Goal: Transaction & Acquisition: Obtain resource

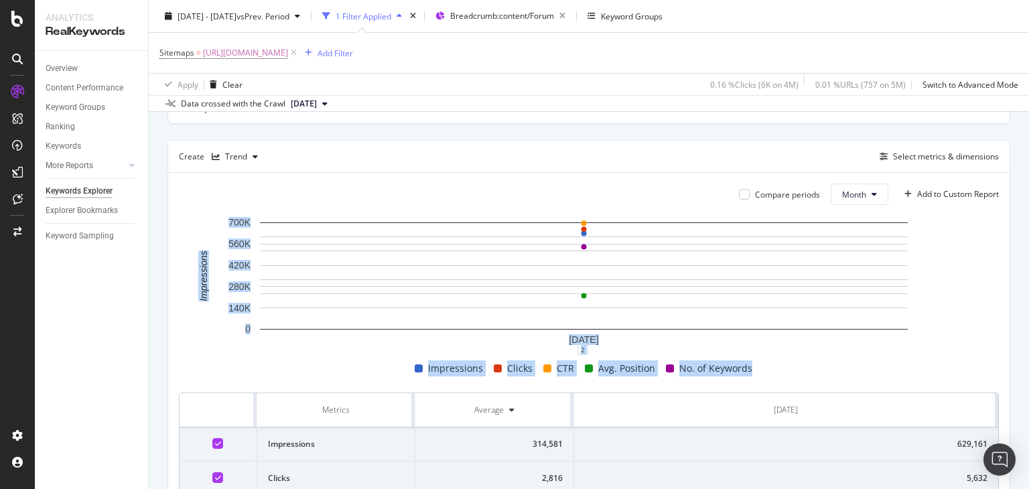
drag, startPoint x: 1028, startPoint y: 328, endPoint x: 1023, endPoint y: 207, distance: 120.7
click at [1023, 207] on div "Keywords Explorer nobroker [DATE] - [DATE] vs Prev. Period 1 Filter Applied Bre…" at bounding box center [589, 244] width 880 height 489
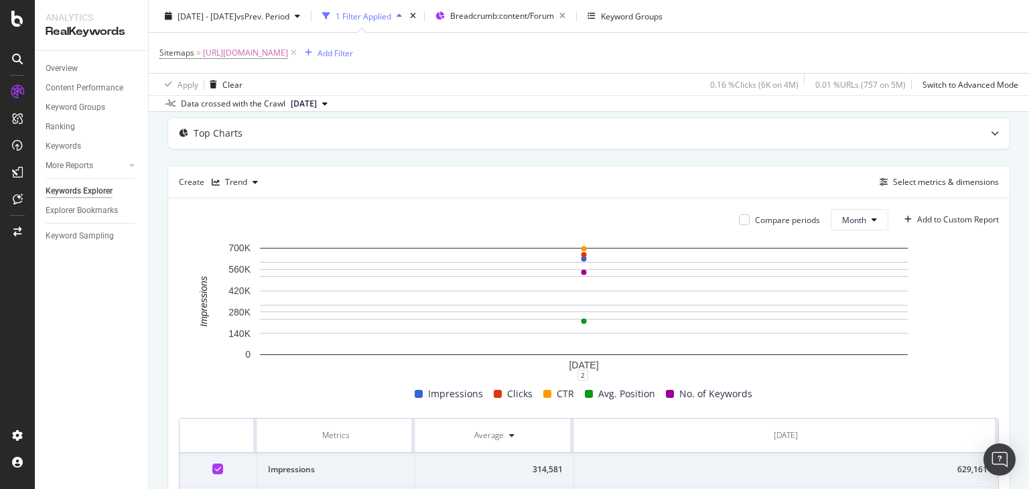
click at [745, 204] on div "Compare periods Month Add to Custom Report [DATE] 0 140K 280K 420K 560K 700K Im…" at bounding box center [588, 416] width 841 height 437
click at [225, 178] on div "Trend" at bounding box center [236, 182] width 22 height 8
click at [239, 201] on div "Table" at bounding box center [248, 203] width 21 height 11
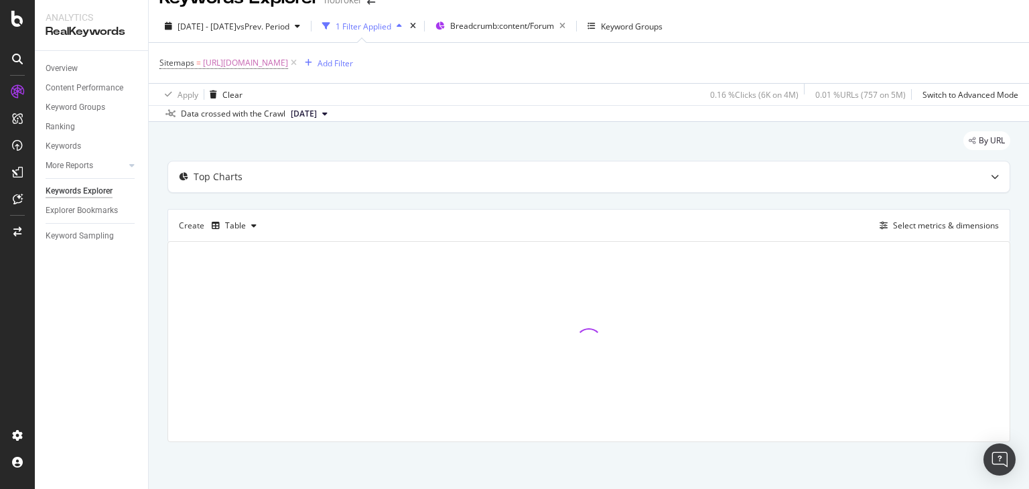
scroll to position [23, 0]
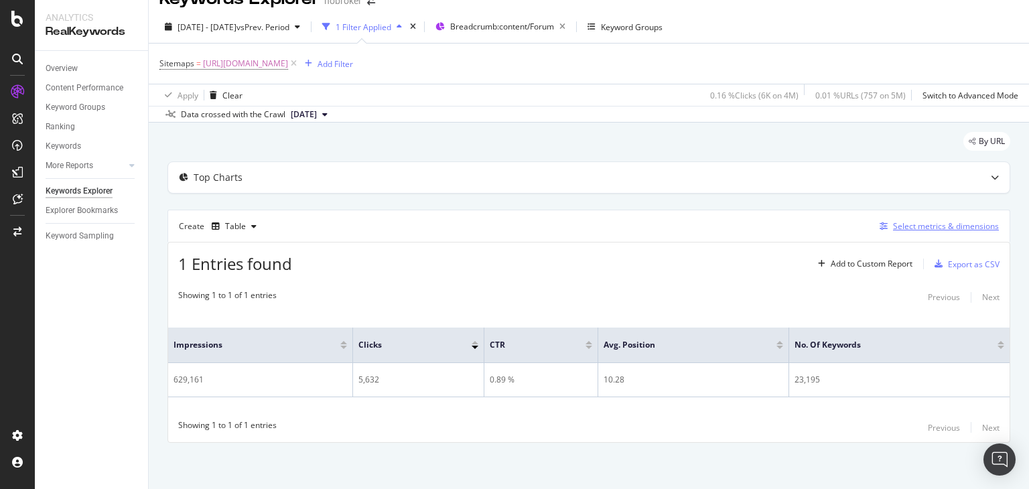
click at [898, 227] on div "Select metrics & dimensions" at bounding box center [946, 225] width 106 height 11
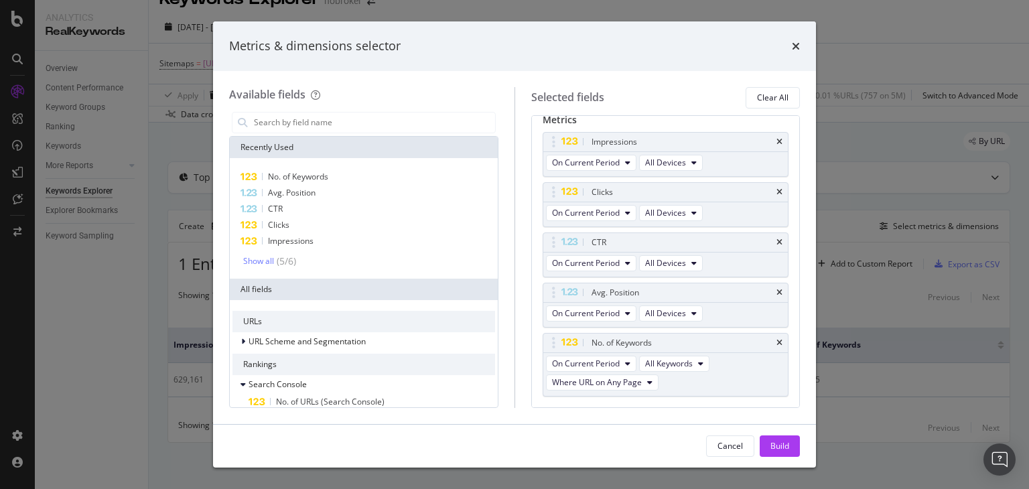
scroll to position [115, 0]
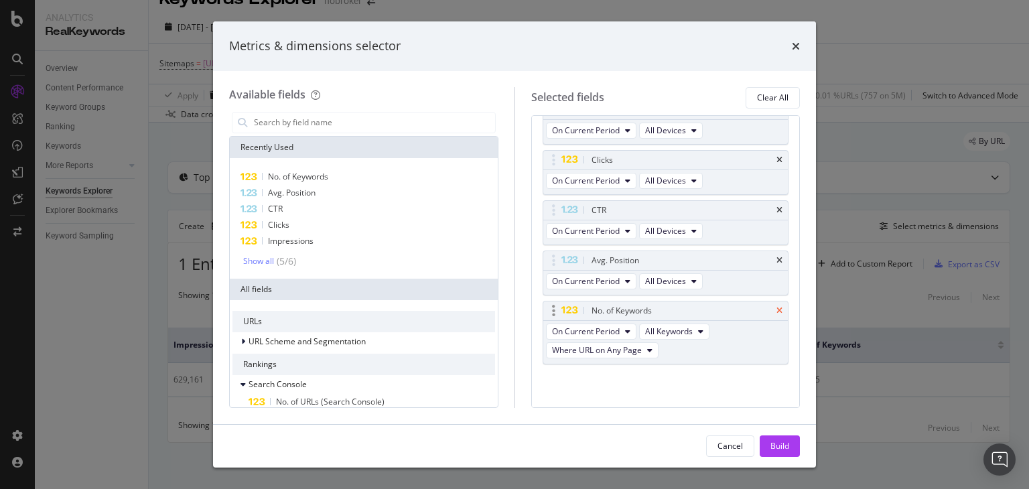
click at [776, 309] on icon "times" at bounding box center [779, 311] width 6 height 8
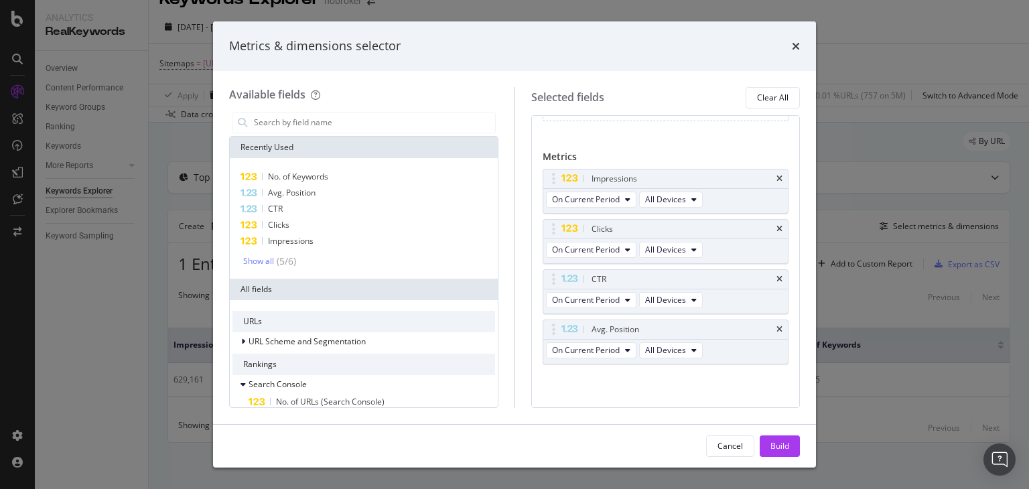
scroll to position [0, 0]
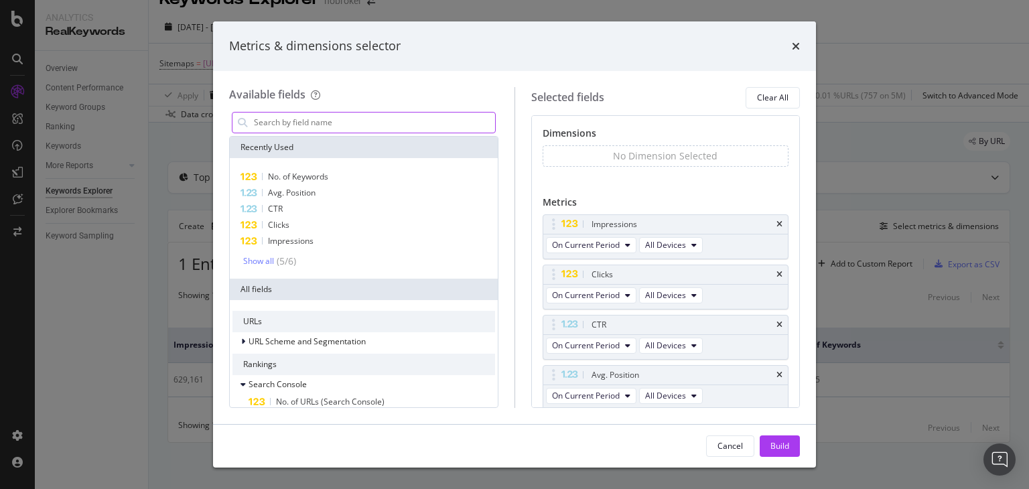
click at [351, 123] on input "modal" at bounding box center [374, 123] width 242 height 20
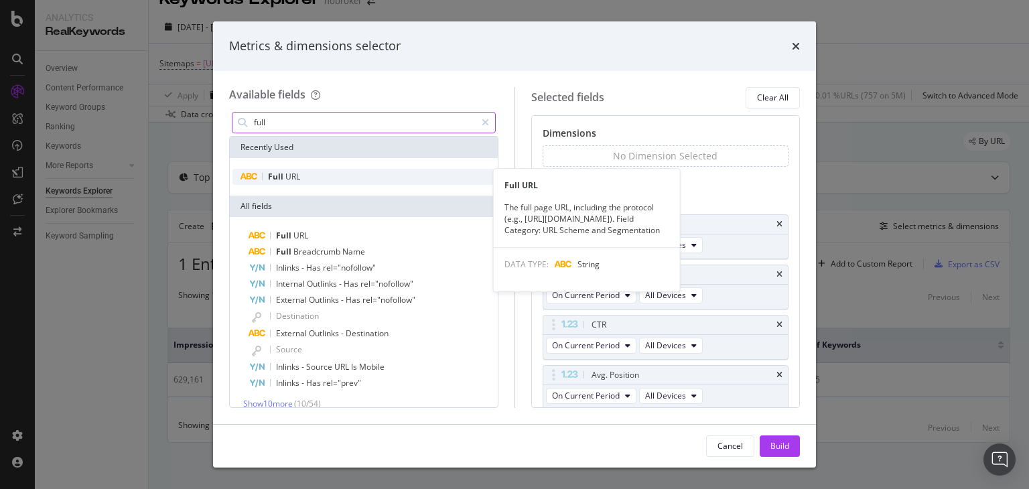
type input "full"
click at [303, 174] on div "Full URL" at bounding box center [363, 177] width 263 height 16
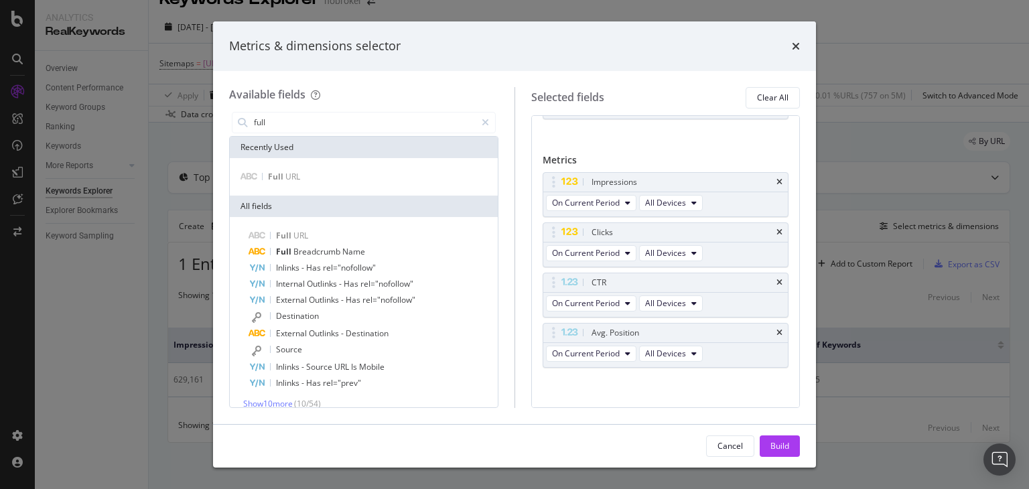
scroll to position [49, 0]
click at [784, 450] on div "Build" at bounding box center [779, 445] width 19 height 11
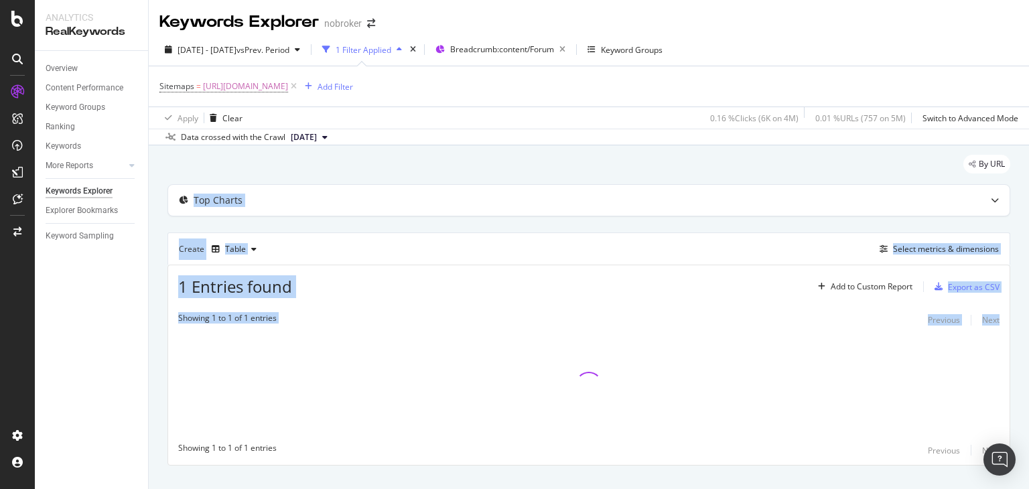
scroll to position [23, 0]
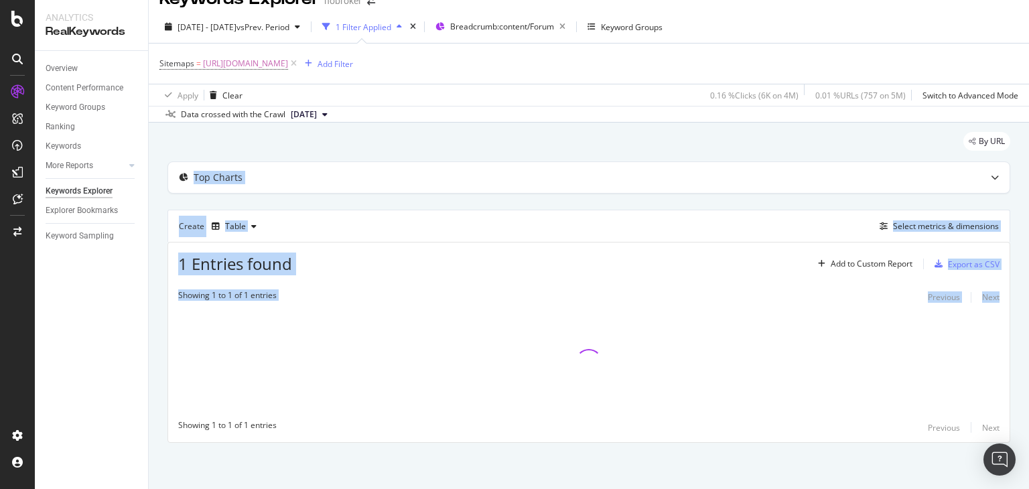
drag, startPoint x: 1028, startPoint y: 151, endPoint x: 1028, endPoint y: 343, distance: 191.6
click at [1028, 343] on div "Keywords Explorer nobroker [DATE] - [DATE] vs Prev. Period 1 Filter Applied Bre…" at bounding box center [589, 244] width 880 height 489
click at [1006, 232] on div "By URL Top Charts Create Table Select metrics & dimensions 1 Entries found Add …" at bounding box center [589, 306] width 880 height 367
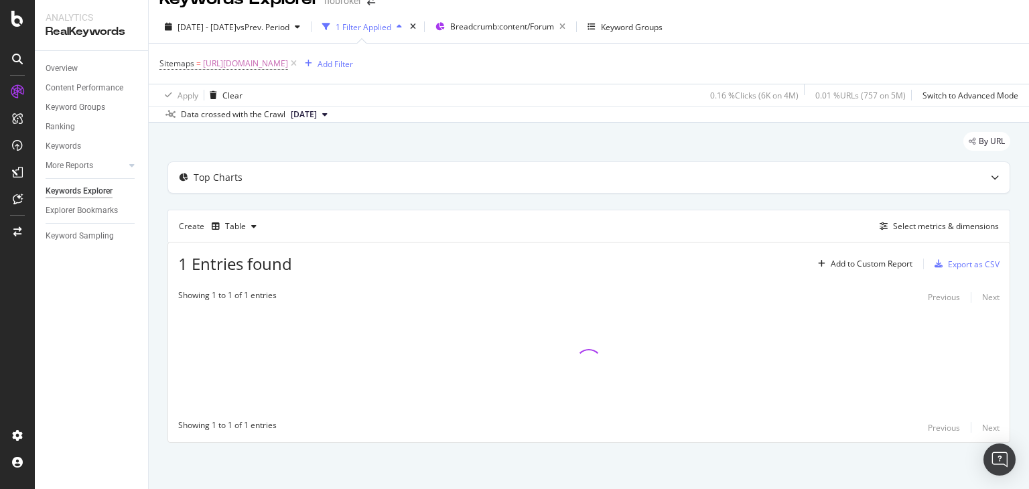
scroll to position [0, 0]
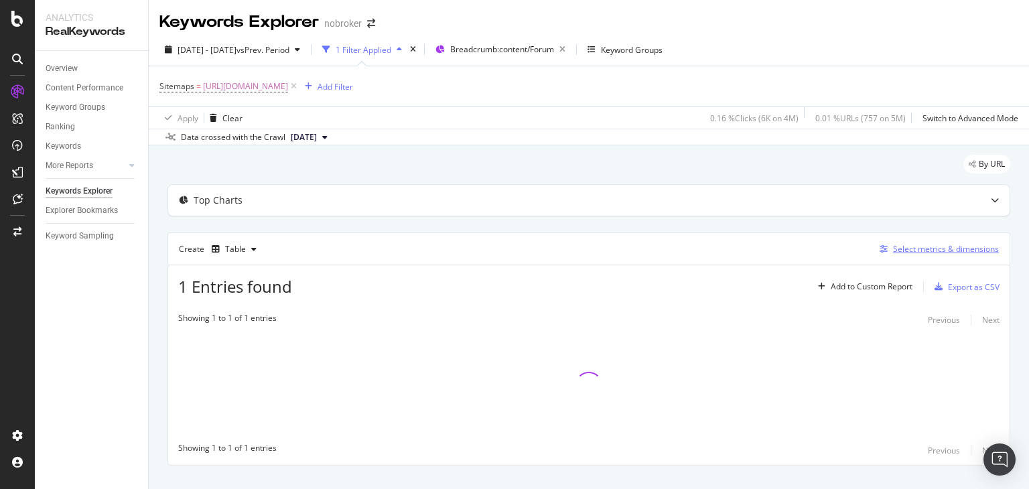
click at [894, 250] on div "Select metrics & dimensions" at bounding box center [946, 248] width 106 height 11
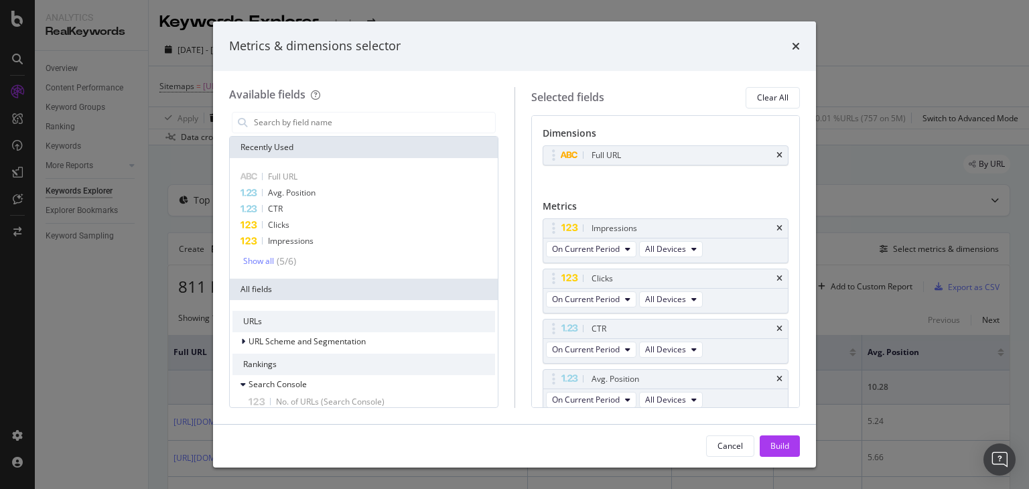
scroll to position [49, 0]
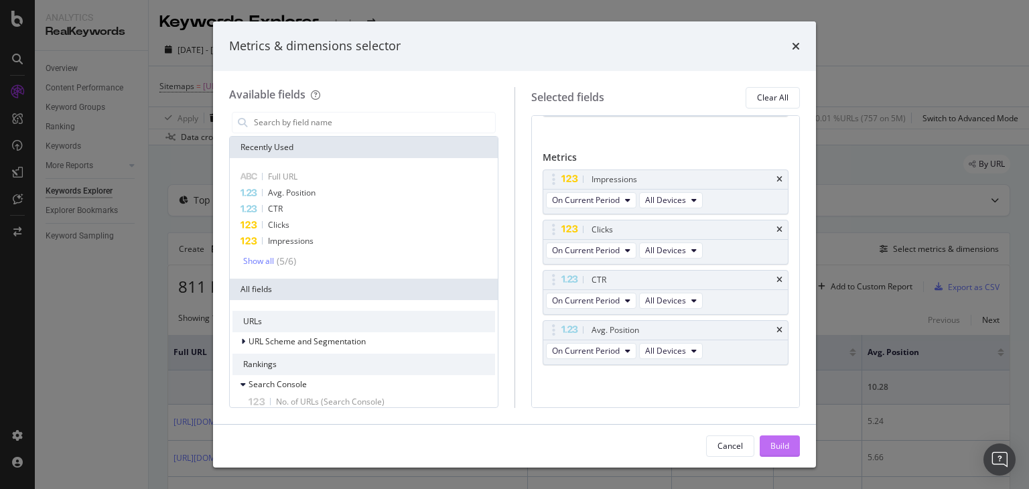
click at [788, 443] on div "Build" at bounding box center [779, 445] width 19 height 11
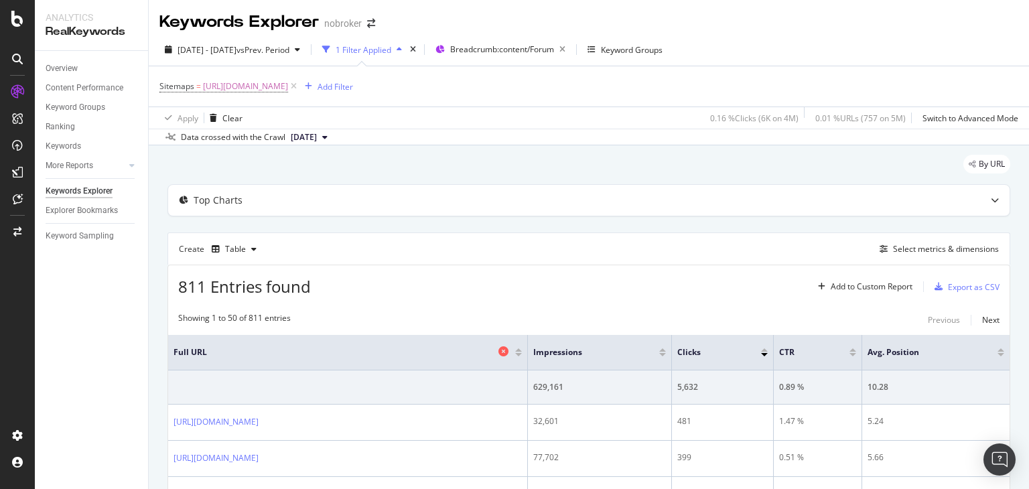
drag, startPoint x: 612, startPoint y: 342, endPoint x: 446, endPoint y: 356, distance: 166.1
click at [446, 356] on th "Full URL" at bounding box center [348, 352] width 360 height 35
click at [425, 347] on th "Full URL" at bounding box center [348, 352] width 360 height 35
click at [675, 251] on div "Create Table Select metrics & dimensions" at bounding box center [588, 248] width 843 height 32
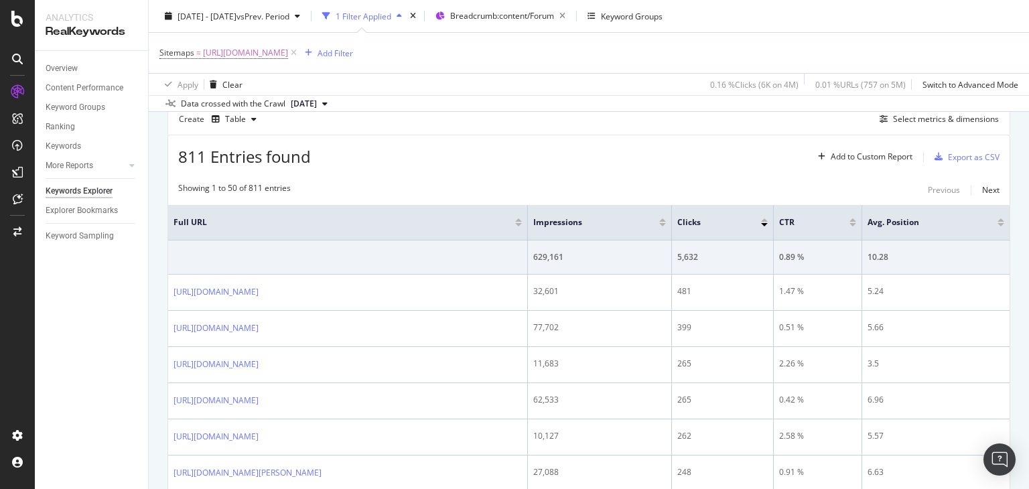
scroll to position [120, 0]
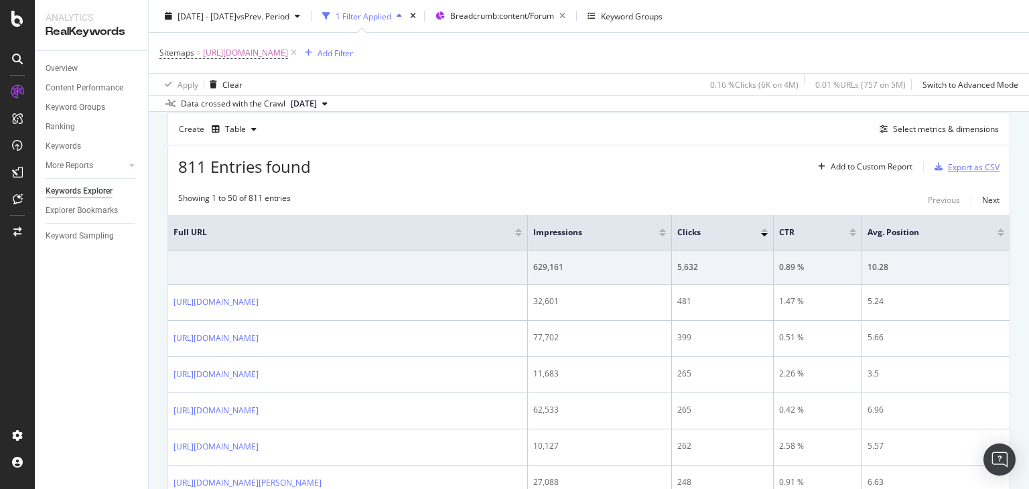
click at [964, 164] on div "Export as CSV" at bounding box center [974, 166] width 52 height 11
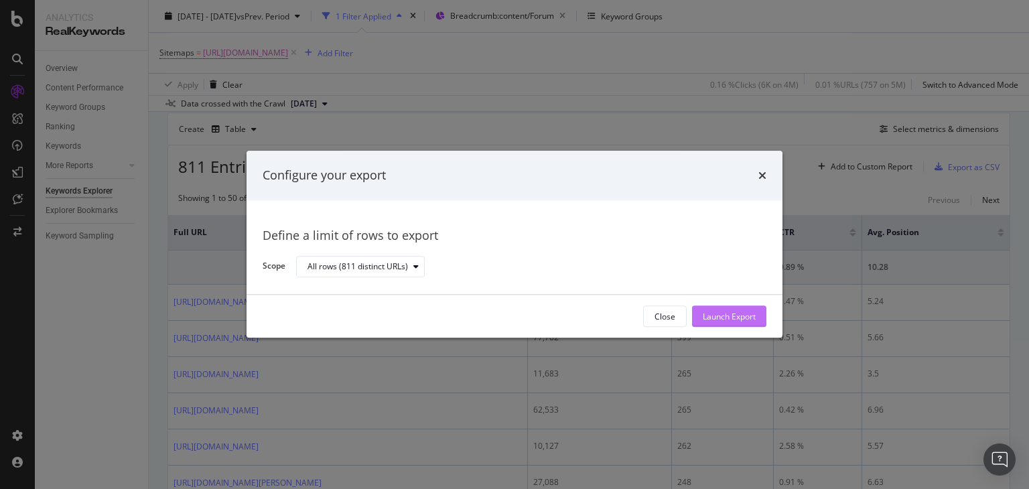
click at [709, 322] on div "Launch Export" at bounding box center [729, 317] width 53 height 20
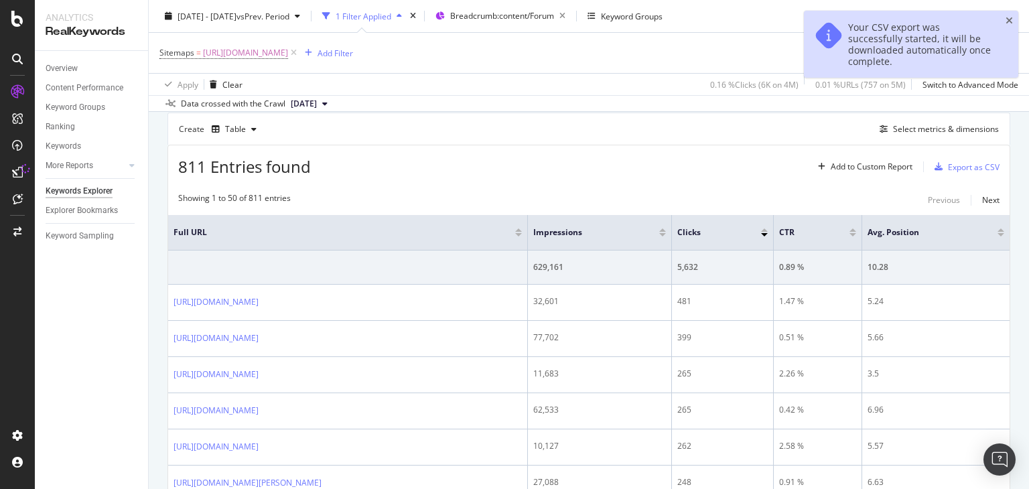
click at [672, 322] on td "77,702" at bounding box center [600, 339] width 144 height 36
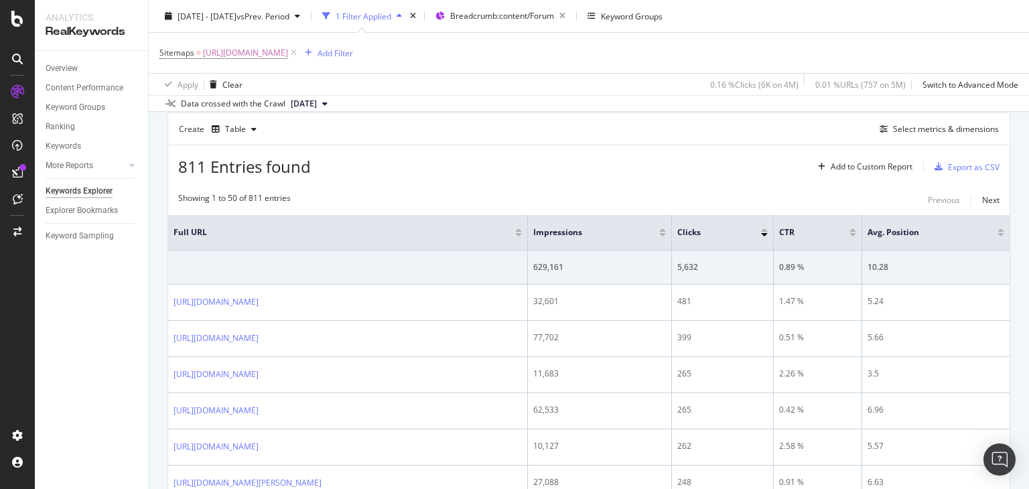
click at [317, 101] on span "[DATE]" at bounding box center [304, 104] width 26 height 12
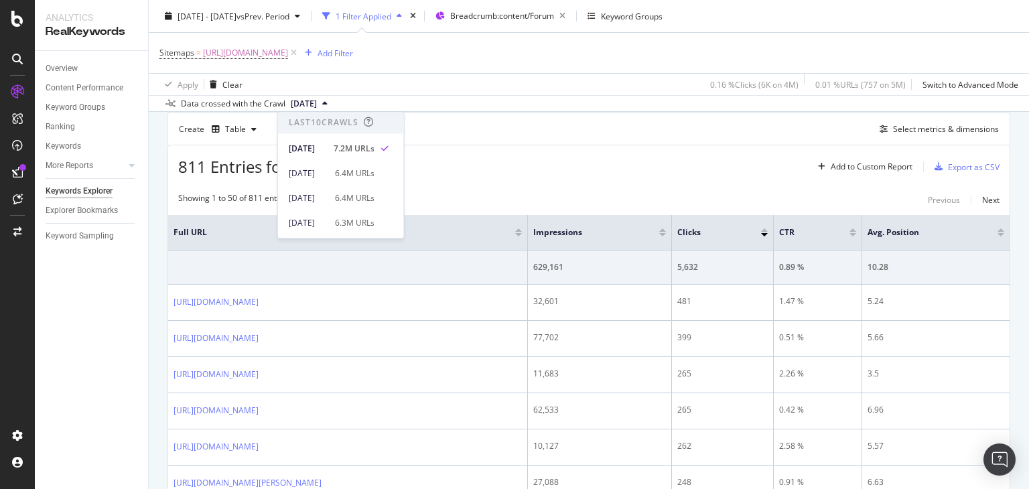
click at [508, 129] on div "Create Table Select metrics & dimensions" at bounding box center [588, 129] width 843 height 32
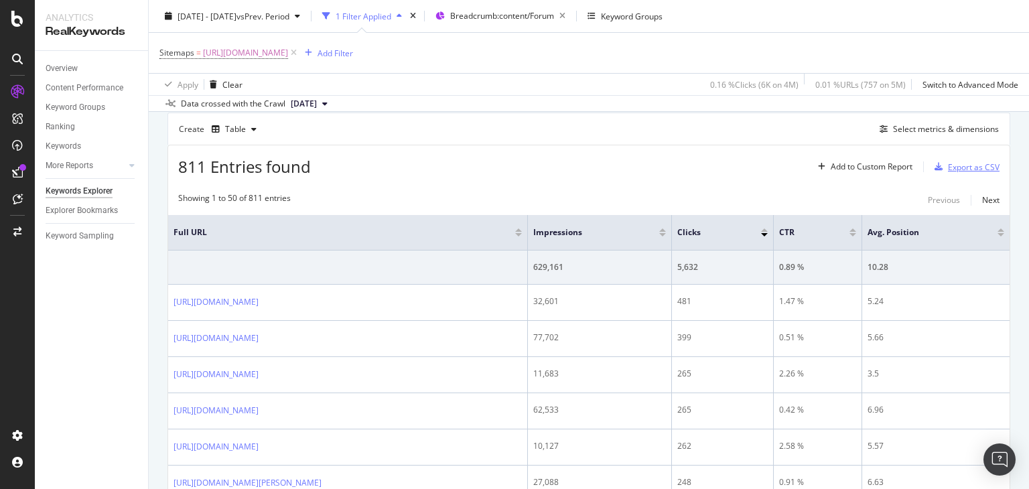
click at [948, 165] on div "Export as CSV" at bounding box center [974, 166] width 52 height 11
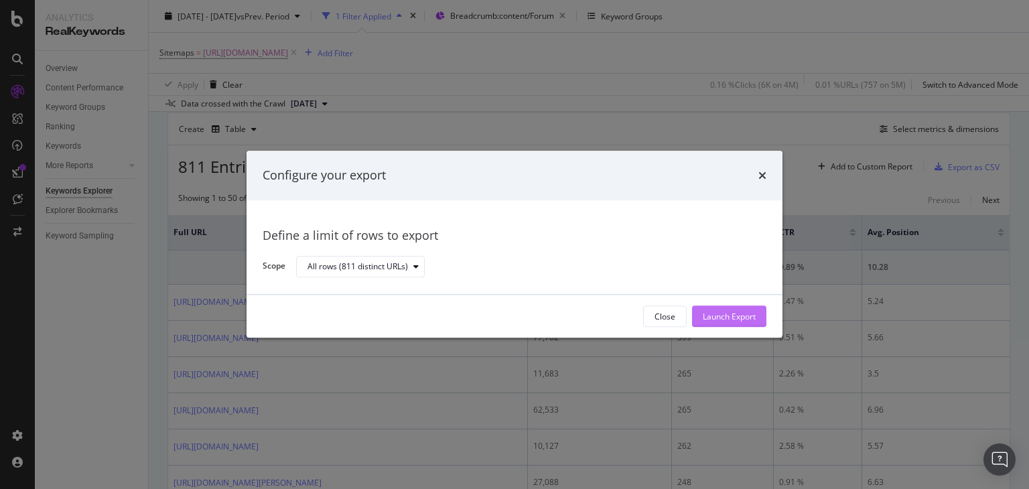
click at [726, 322] on div "Launch Export" at bounding box center [729, 316] width 53 height 11
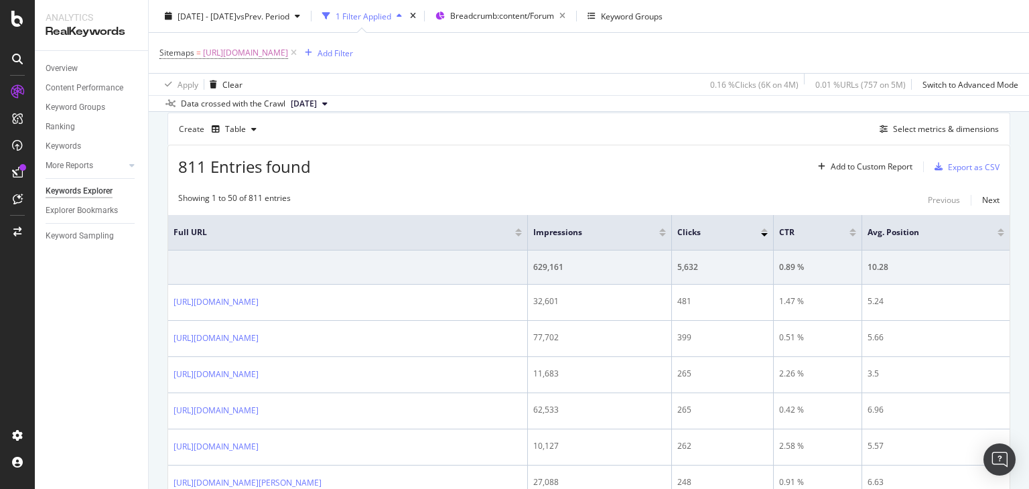
click at [449, 113] on div "Create Table Select metrics & dimensions" at bounding box center [588, 129] width 843 height 32
click at [299, 54] on icon at bounding box center [293, 52] width 11 height 13
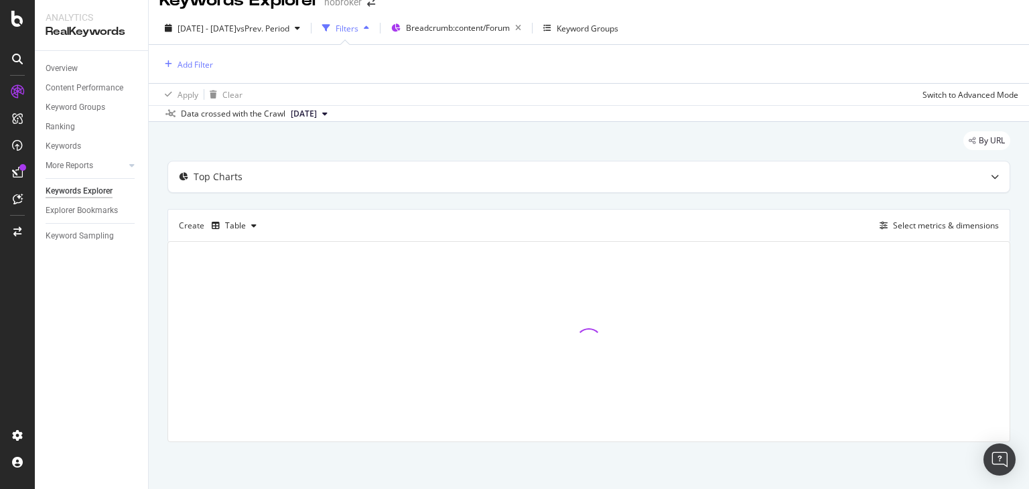
scroll to position [21, 0]
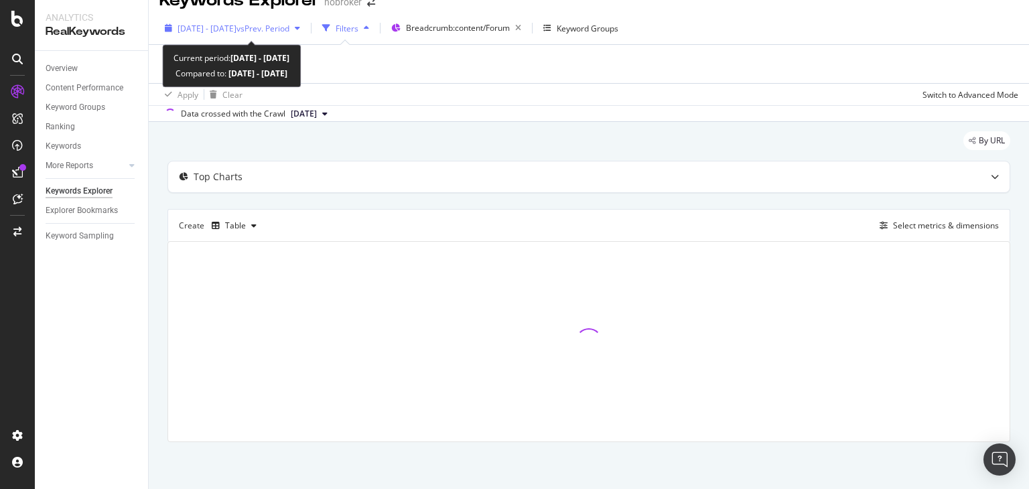
click at [250, 35] on div "[DATE] - [DATE] vs Prev. Period" at bounding box center [232, 28] width 146 height 20
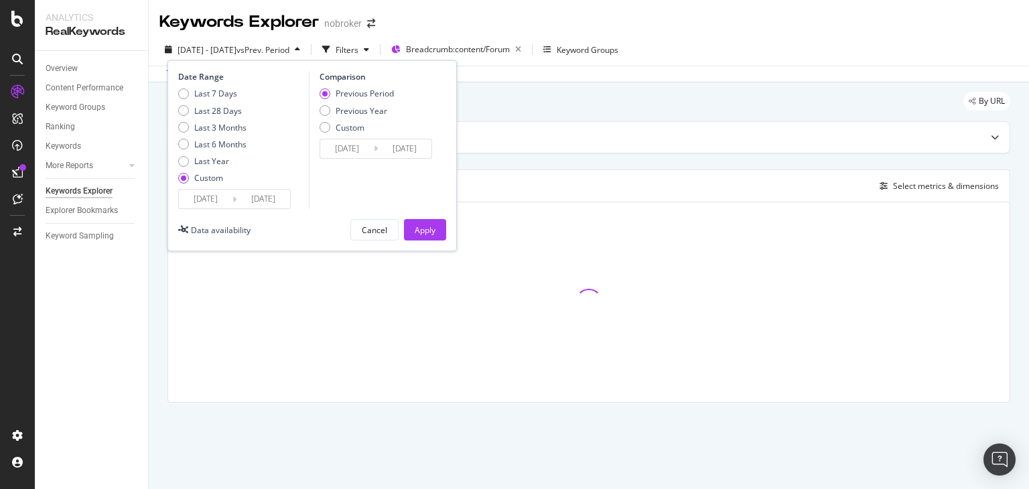
click at [252, 201] on input "[DATE]" at bounding box center [263, 199] width 54 height 19
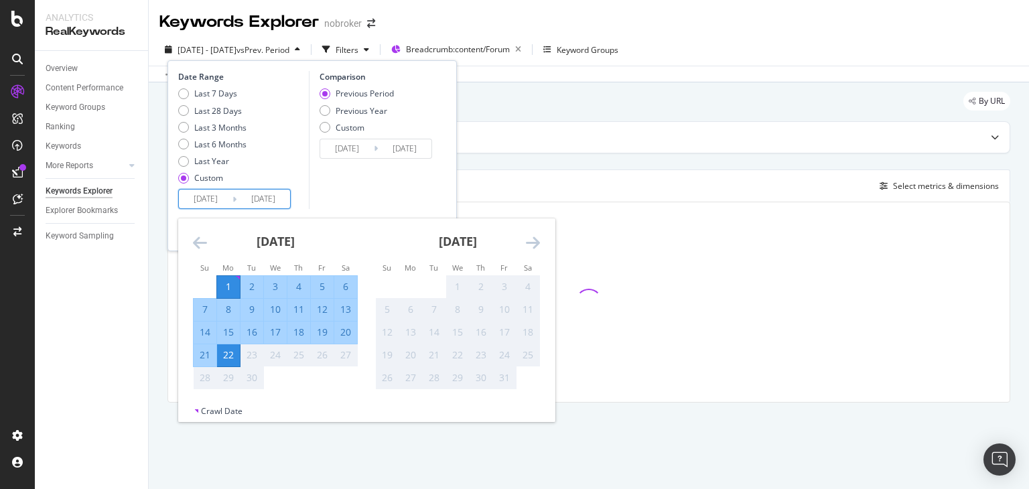
click at [573, 97] on div "By URL" at bounding box center [588, 106] width 843 height 29
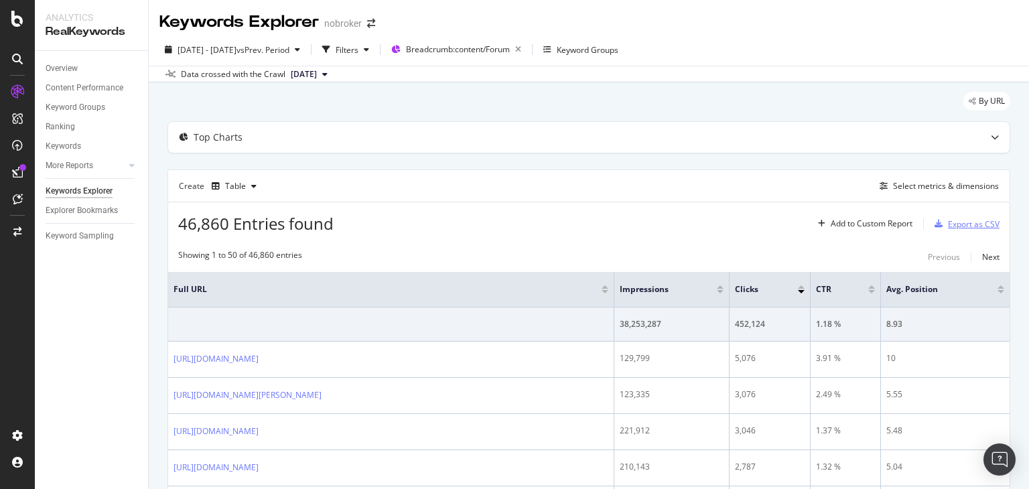
click at [948, 220] on div "Export as CSV" at bounding box center [974, 223] width 52 height 11
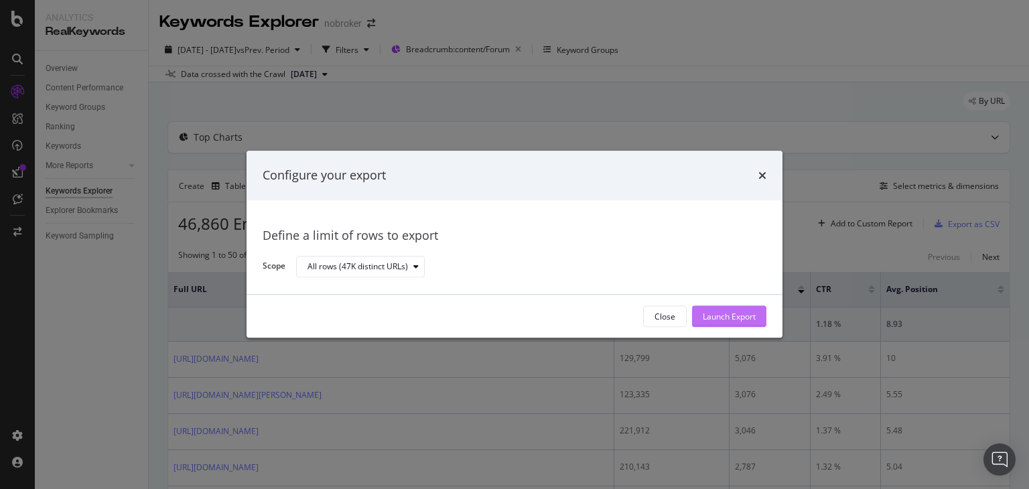
click at [707, 318] on div "Launch Export" at bounding box center [729, 316] width 53 height 11
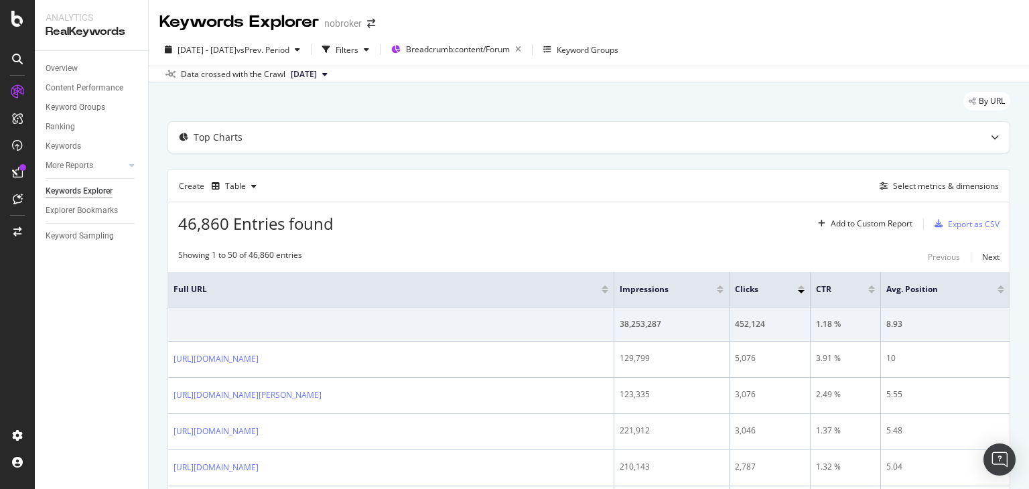
click at [522, 102] on div "By URL" at bounding box center [588, 106] width 843 height 29
click at [311, 76] on span "[DATE]" at bounding box center [304, 74] width 26 height 12
click at [547, 92] on div "By URL" at bounding box center [588, 106] width 843 height 29
click at [963, 222] on div "Export as CSV" at bounding box center [974, 223] width 52 height 11
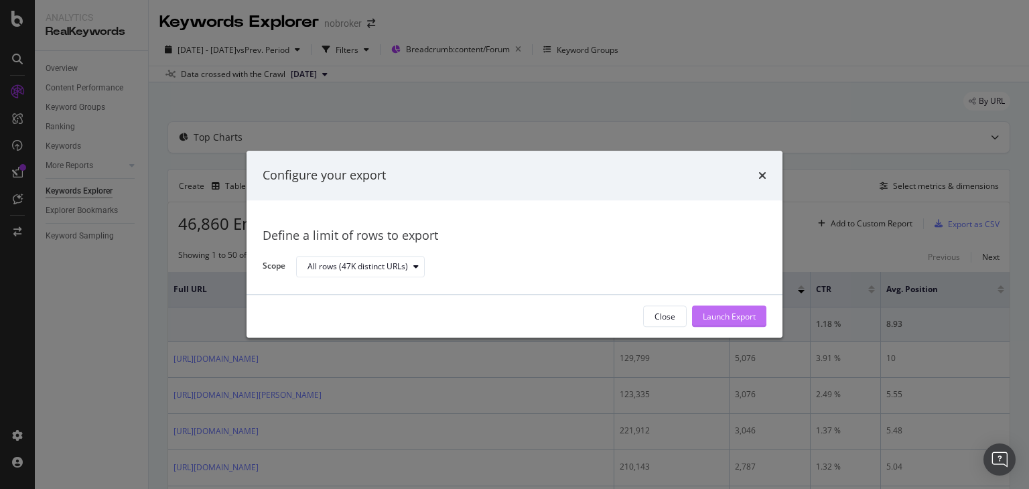
click at [721, 317] on div "Launch Export" at bounding box center [729, 316] width 53 height 11
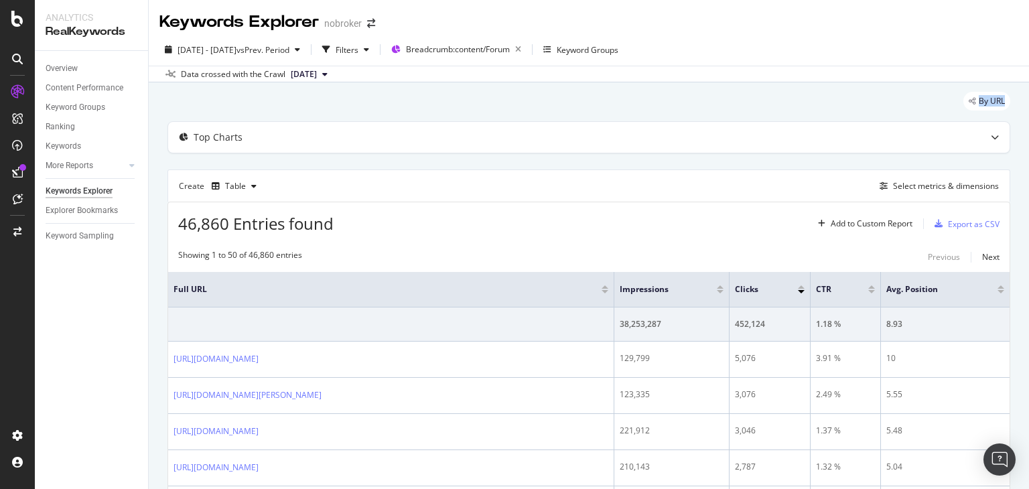
drag, startPoint x: 1028, startPoint y: 109, endPoint x: 1026, endPoint y: 79, distance: 30.2
click at [1026, 79] on div "Keywords Explorer nobroker [DATE] - [DATE] vs Prev. Period Filters Breadcrumb: …" at bounding box center [589, 244] width 880 height 489
click at [893, 184] on div "Select metrics & dimensions" at bounding box center [946, 185] width 106 height 11
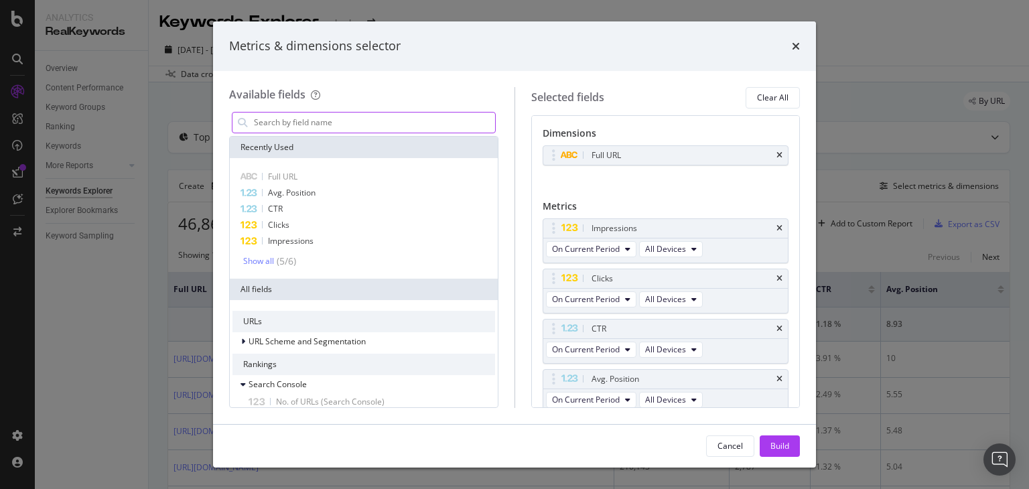
click at [317, 127] on input "modal" at bounding box center [374, 123] width 242 height 20
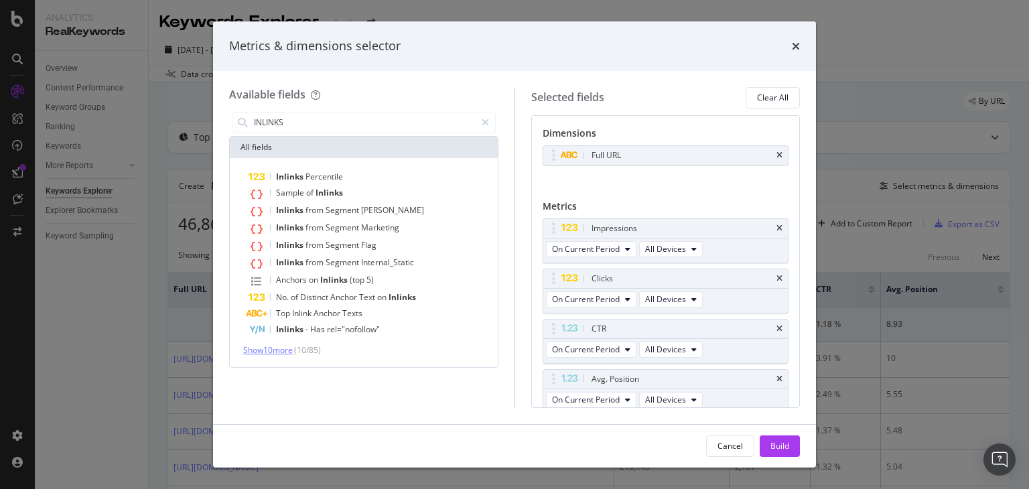
type input "INLINKS"
click at [287, 352] on span "Show 10 more" at bounding box center [268, 349] width 50 height 11
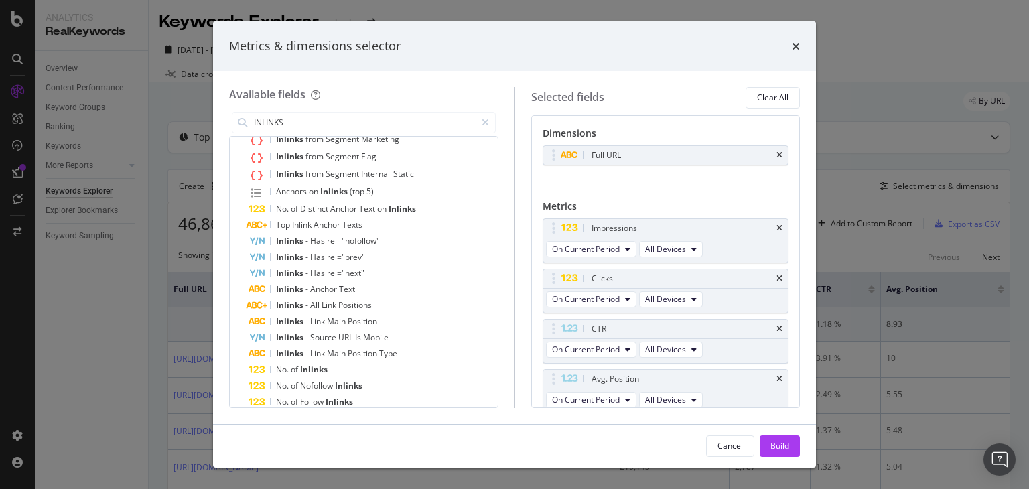
scroll to position [120, 0]
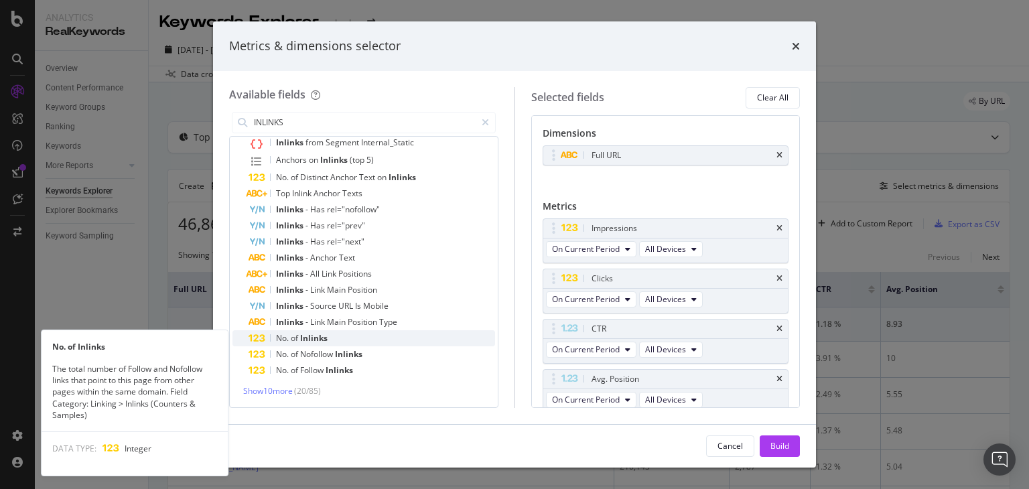
click at [305, 340] on span "Inlinks" at bounding box center [313, 337] width 27 height 11
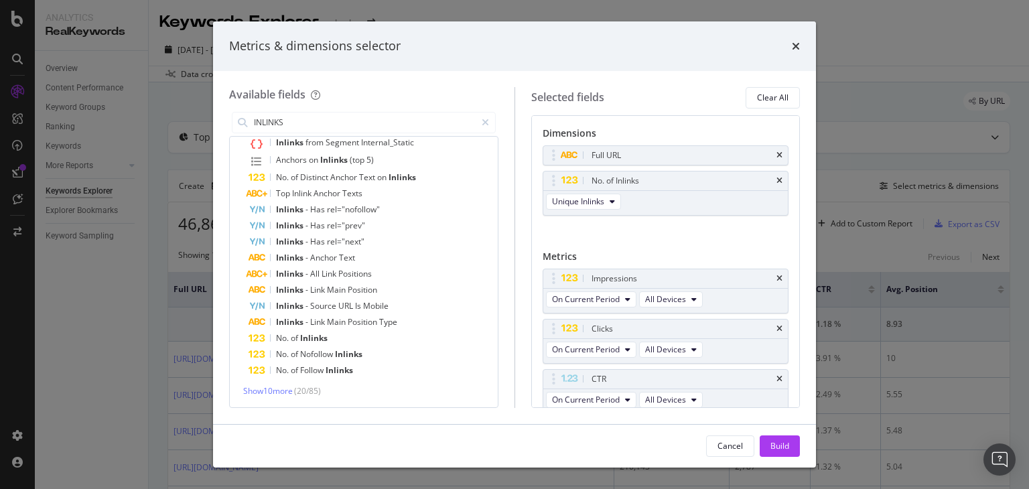
scroll to position [99, 0]
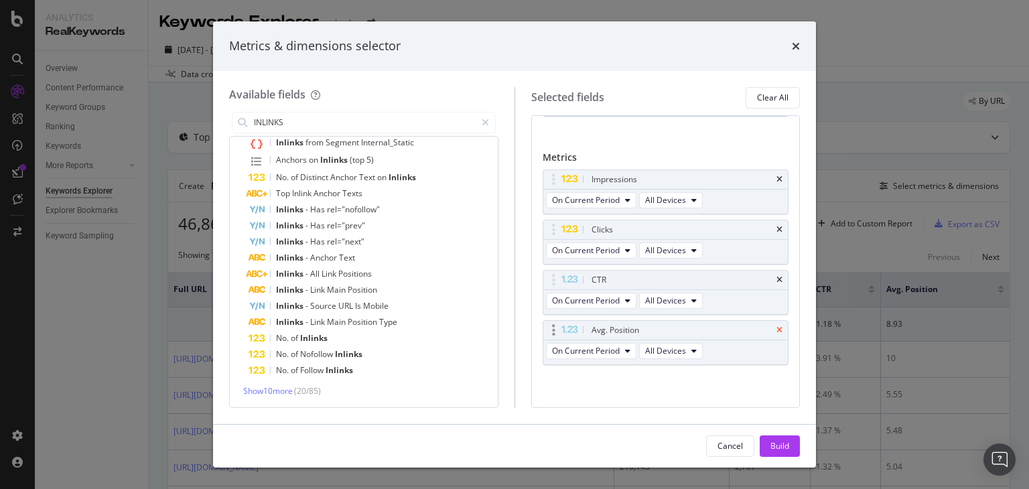
click at [776, 328] on icon "times" at bounding box center [779, 330] width 6 height 8
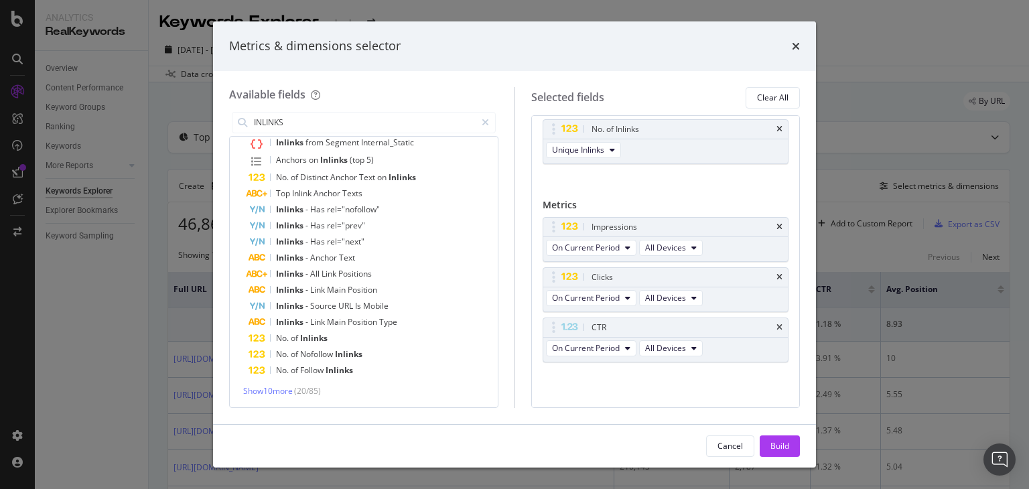
scroll to position [50, 0]
click at [776, 328] on icon "times" at bounding box center [779, 330] width 6 height 8
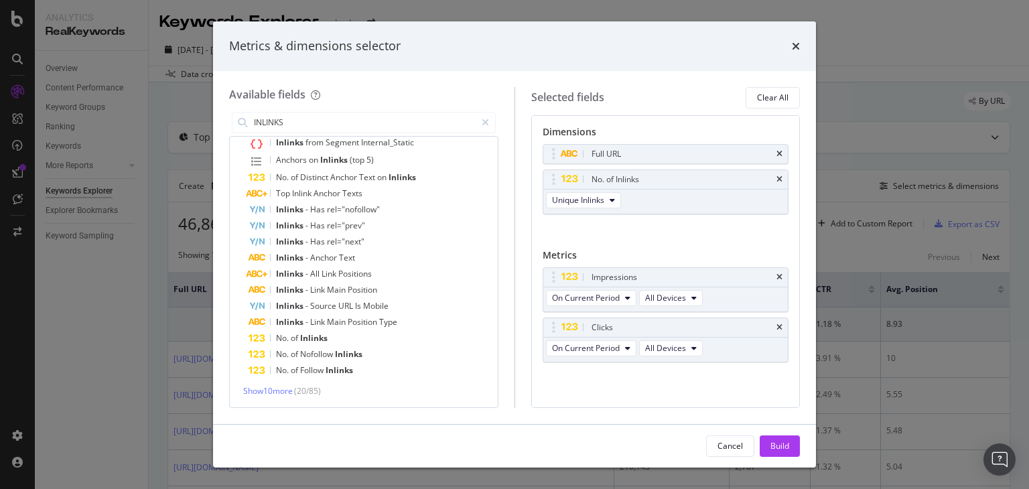
scroll to position [0, 0]
click at [783, 440] on div "Build" at bounding box center [779, 445] width 19 height 11
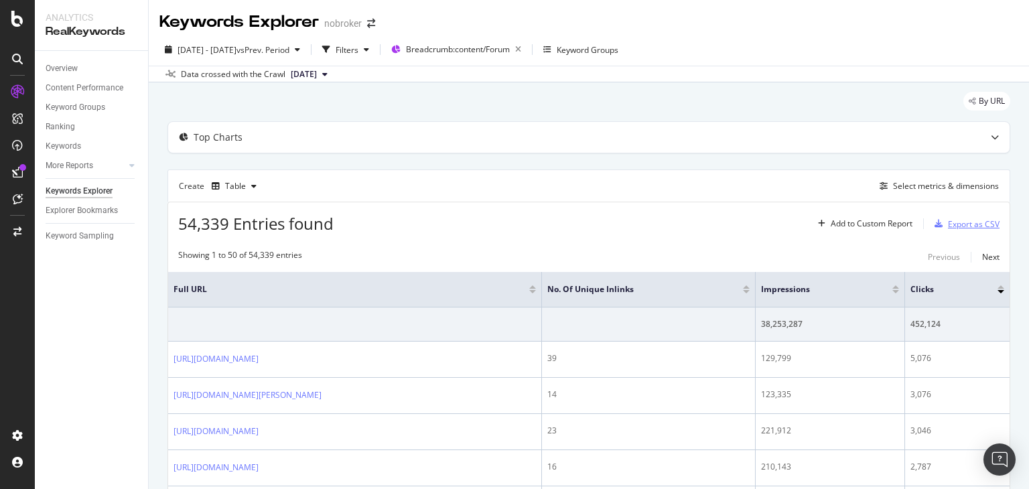
click at [948, 223] on div "Export as CSV" at bounding box center [974, 223] width 52 height 11
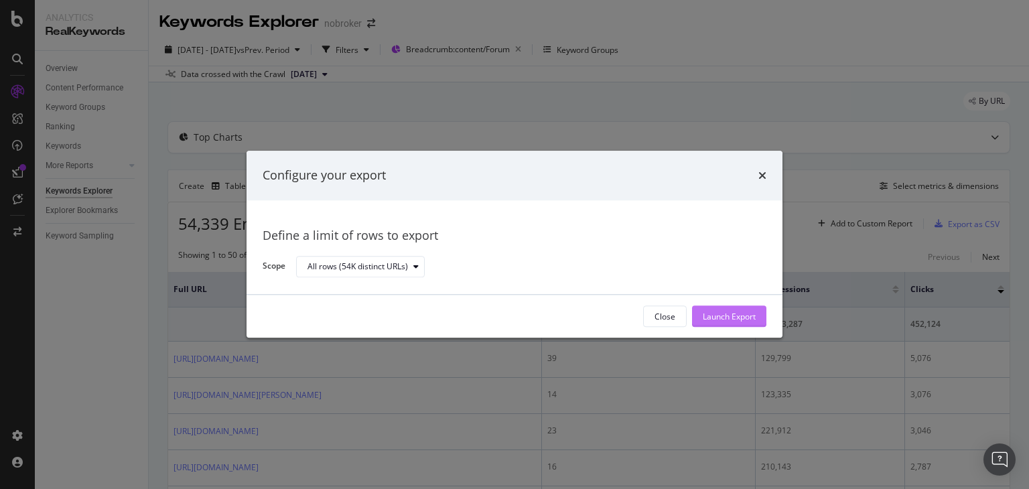
click at [713, 315] on div "Launch Export" at bounding box center [729, 316] width 53 height 11
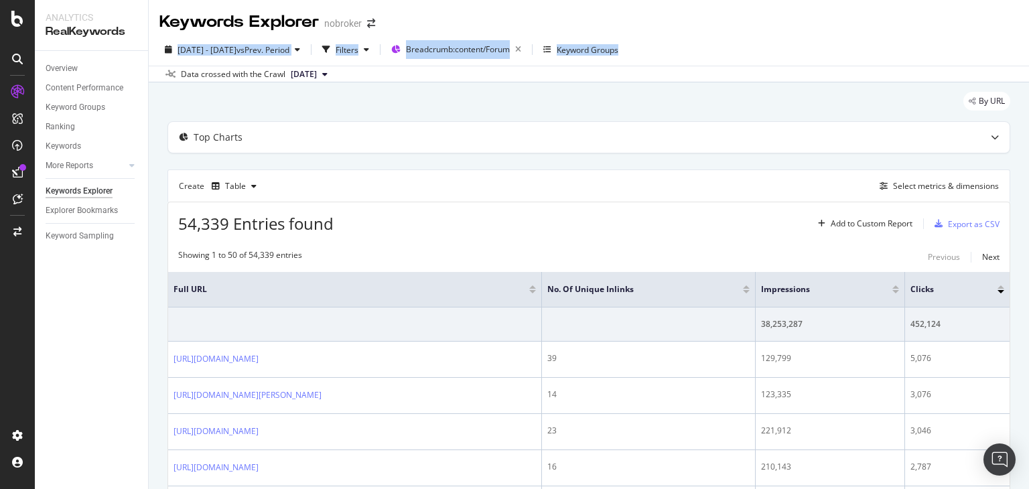
drag, startPoint x: 1028, startPoint y: 63, endPoint x: 1028, endPoint y: 1, distance: 62.3
click at [1028, 1] on div "Keywords Explorer nobroker [DATE] - [DATE] vs Prev. Period Filters Breadcrumb: …" at bounding box center [589, 244] width 880 height 489
click at [957, 60] on div "[DATE] - [DATE] vs Prev. Period Filters Breadcrumb: content/Forum Keyword Groups" at bounding box center [589, 52] width 880 height 27
